Goal: Find contact information: Find contact information

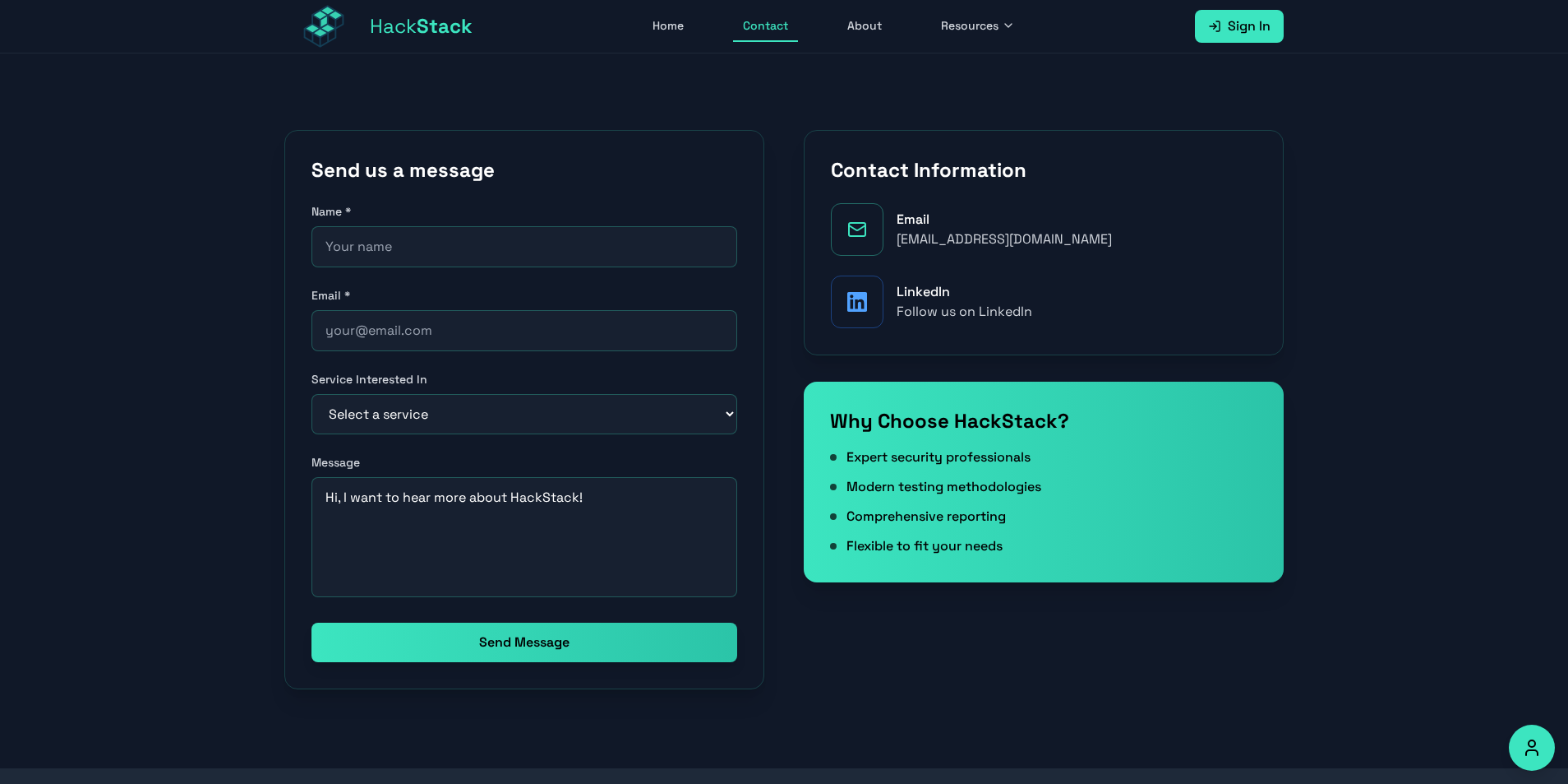
scroll to position [329, 0]
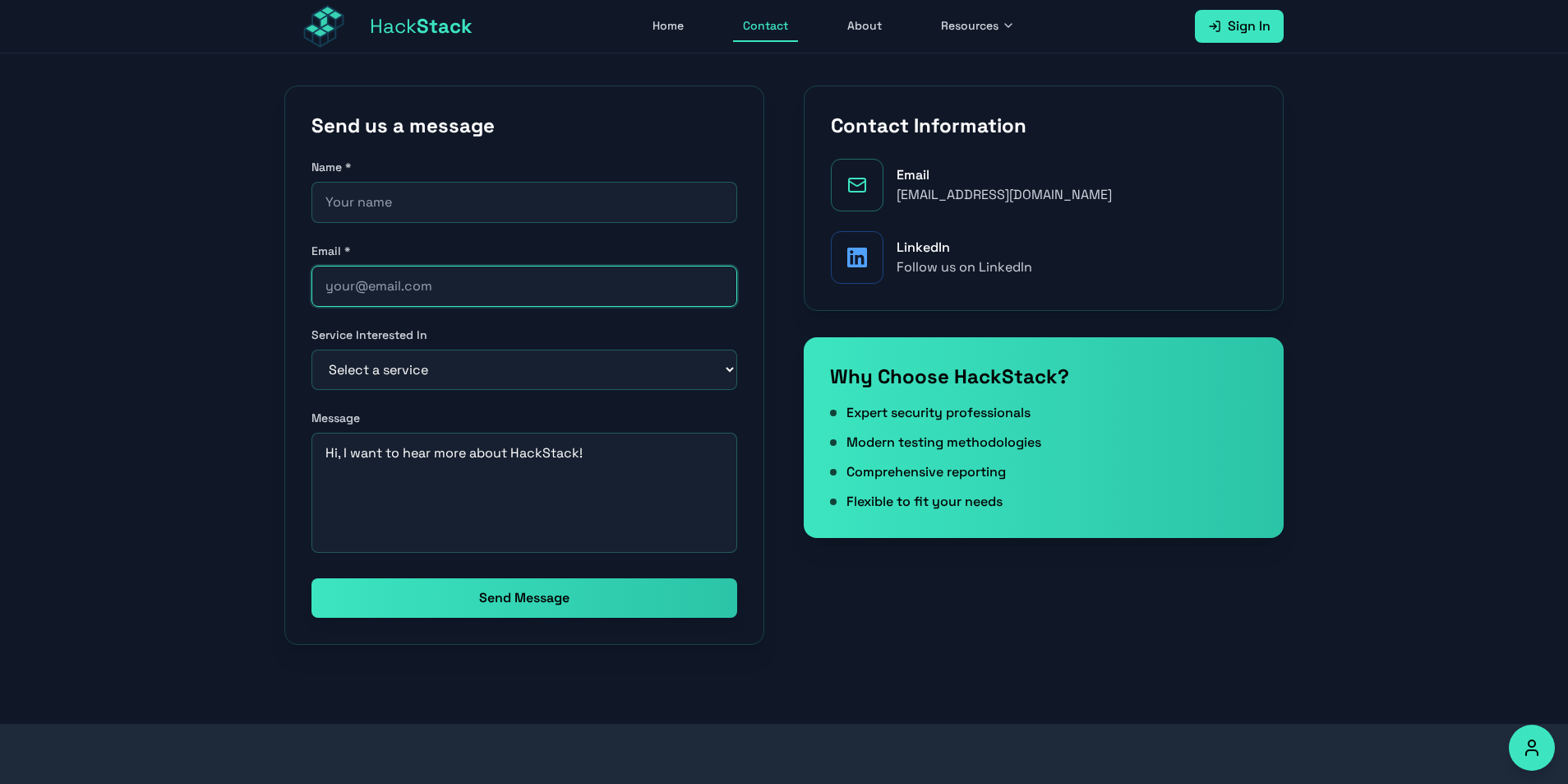
click at [601, 304] on input "email" at bounding box center [524, 286] width 425 height 42
paste input "N9N-GUK"
type input "N"
click at [949, 207] on link "Email [EMAIL_ADDRESS][DOMAIN_NAME]" at bounding box center [1044, 184] width 425 height 52
click at [1043, 200] on div "[EMAIL_ADDRESS][DOMAIN_NAME]" at bounding box center [1005, 195] width 216 height 20
